Goal: Find contact information: Find contact information

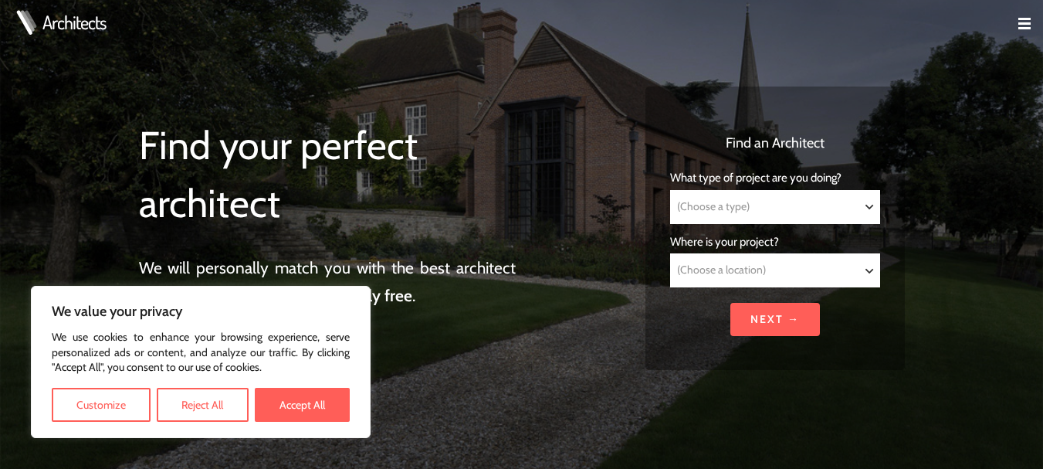
click at [305, 403] on button "Accept All" at bounding box center [302, 405] width 95 height 34
checkbox input "true"
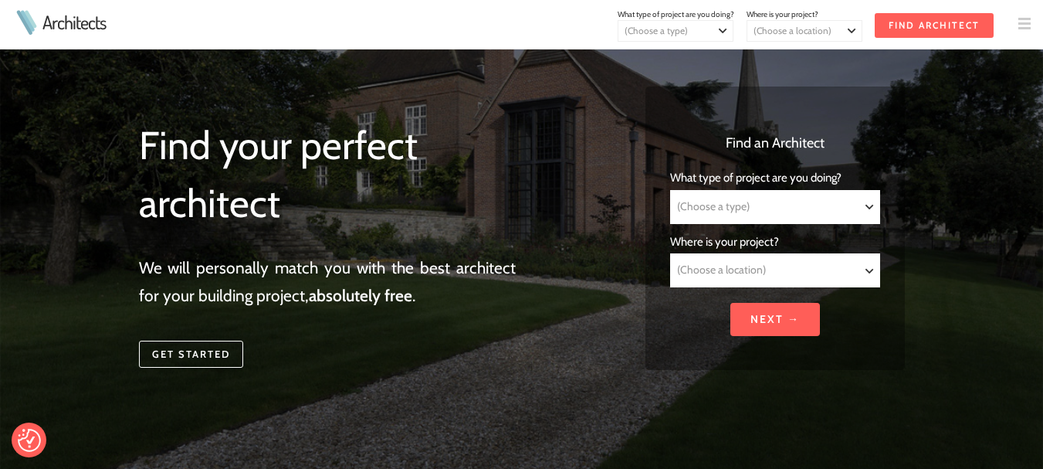
scroll to position [3185, 0]
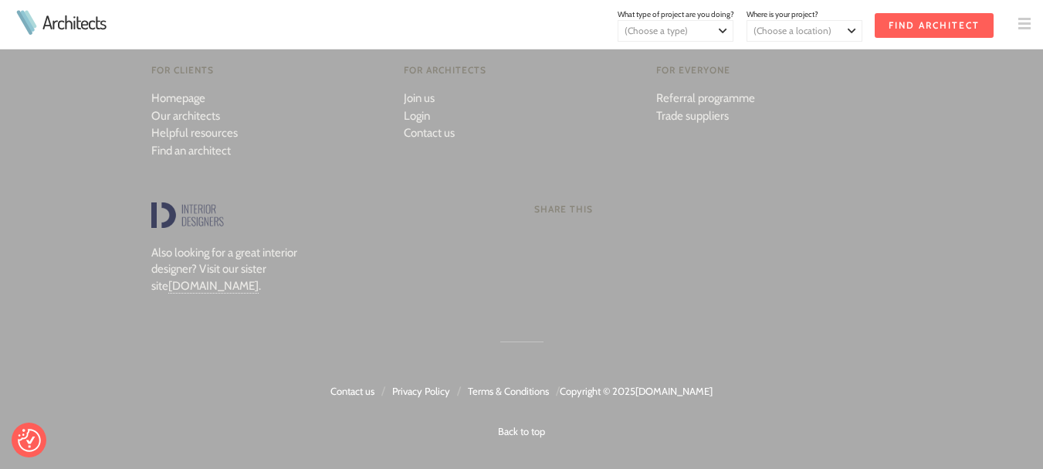
click at [428, 388] on link "Privacy Policy" at bounding box center [421, 390] width 58 height 12
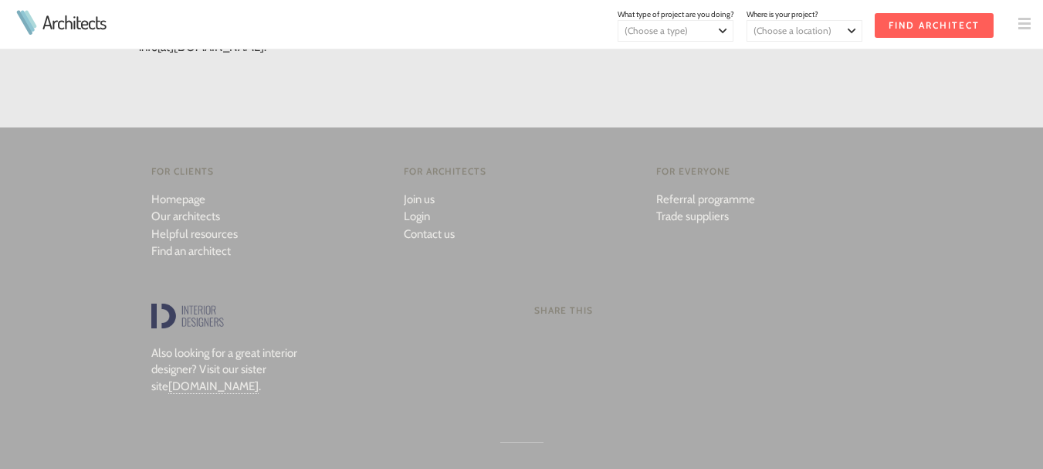
scroll to position [1342, 0]
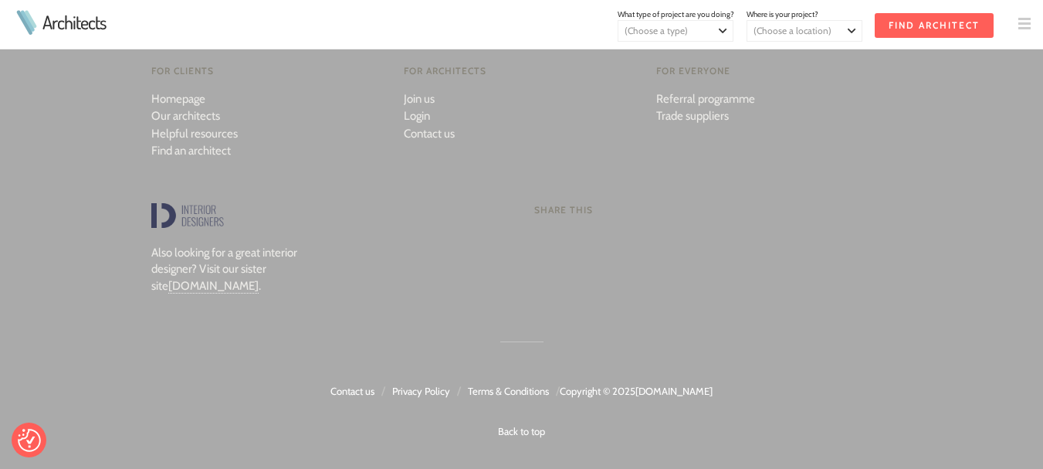
click at [425, 394] on link "Privacy Policy" at bounding box center [421, 390] width 58 height 12
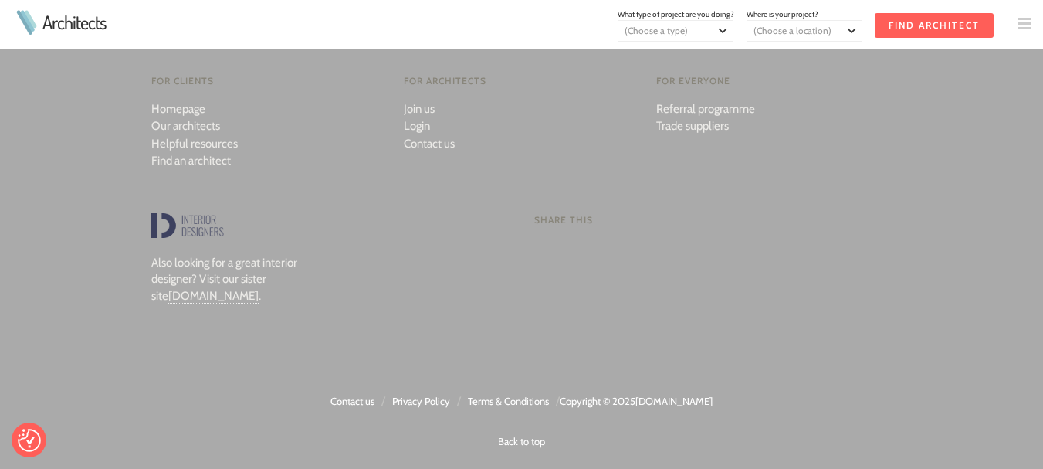
scroll to position [1342, 0]
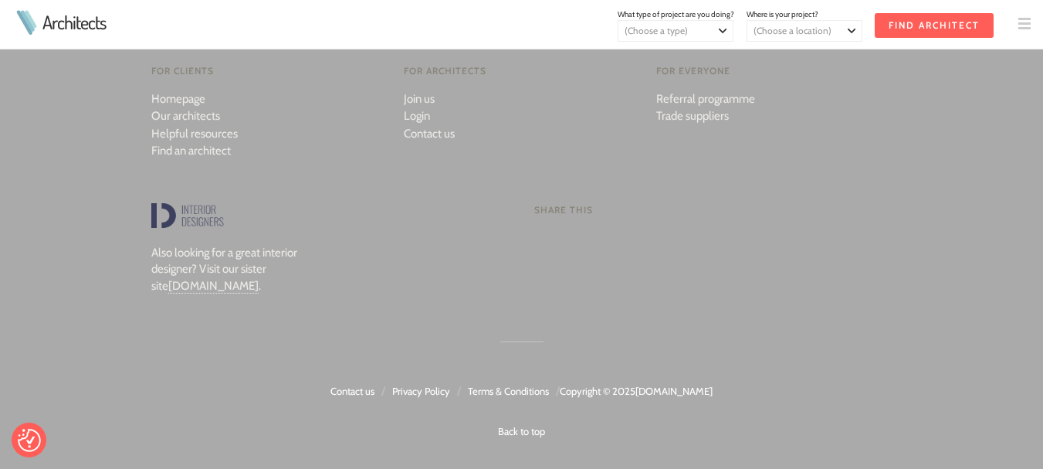
click at [505, 389] on link "Terms & Conditions" at bounding box center [508, 390] width 81 height 12
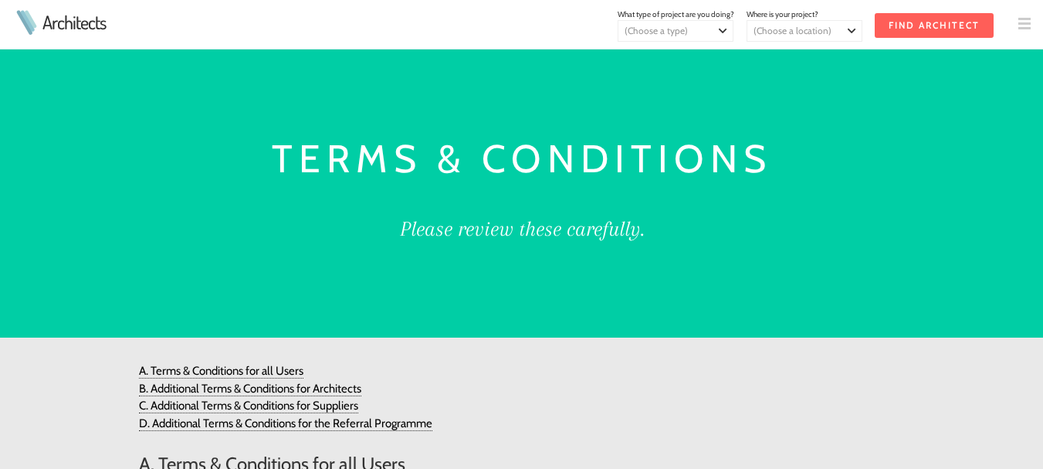
scroll to position [2039, 0]
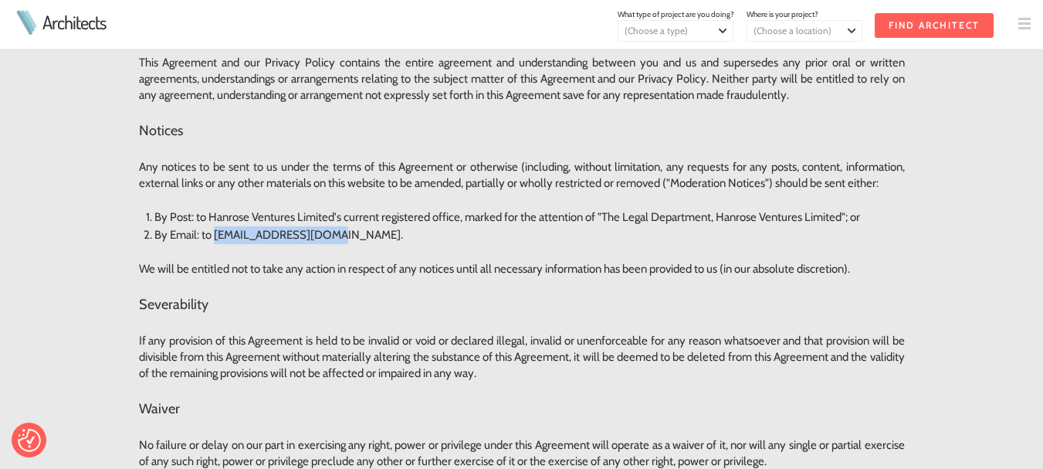
drag, startPoint x: 215, startPoint y: 234, endPoint x: 311, endPoint y: 237, distance: 96.5
click at [311, 237] on li "By Email: to legal@architects.net." at bounding box center [529, 235] width 750 height 18
copy li "legal@architects.net"
